Goal: Task Accomplishment & Management: Manage account settings

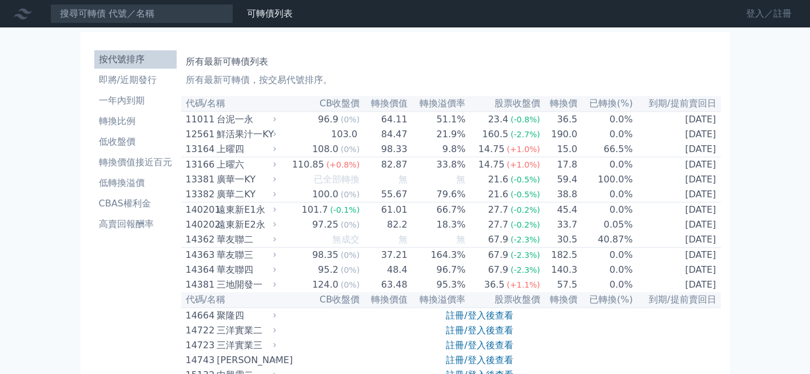
click at [758, 17] on link "登入／註冊" at bounding box center [769, 14] width 64 height 18
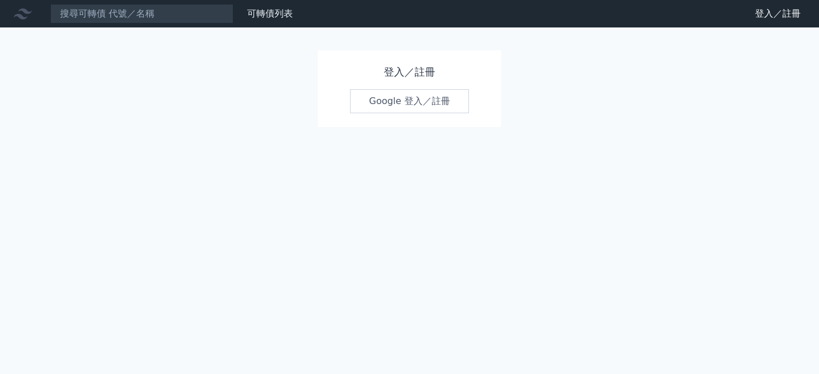
click at [390, 100] on link "Google 登入／註冊" at bounding box center [409, 101] width 119 height 24
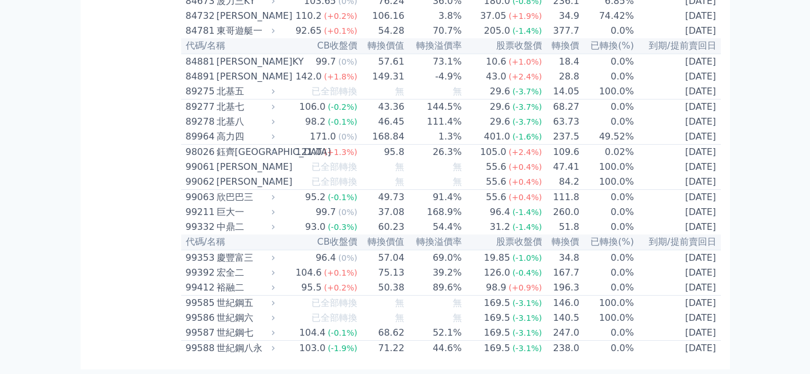
scroll to position [6834, 0]
